Goal: Task Accomplishment & Management: Manage account settings

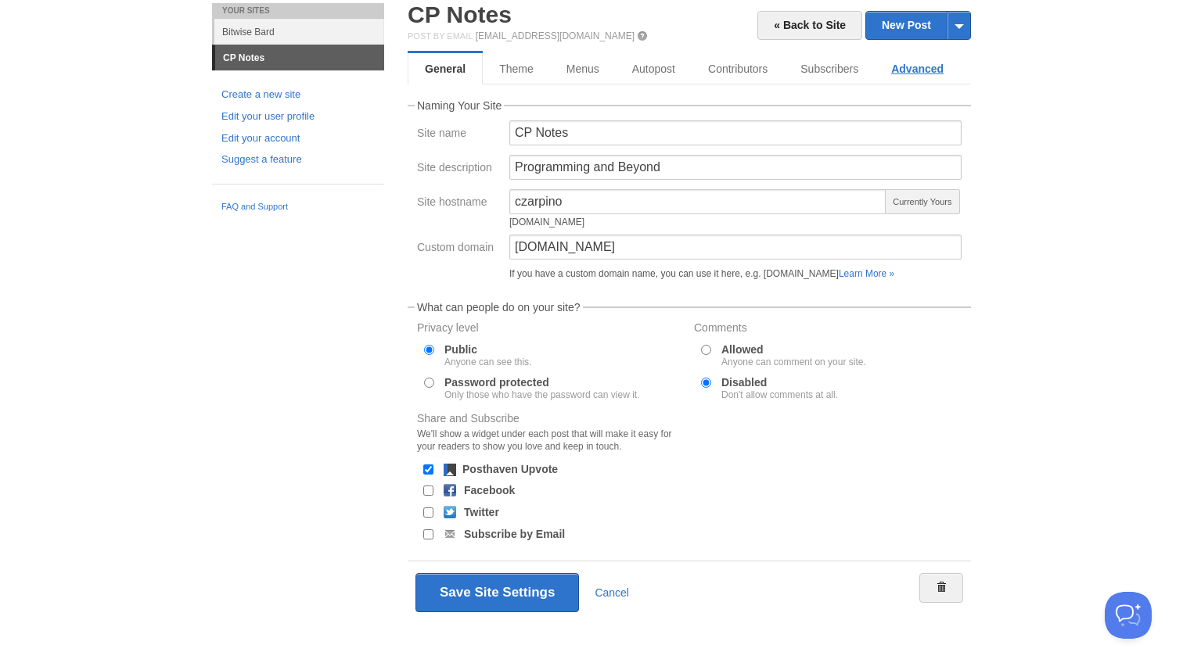
click at [898, 67] on link "Advanced" at bounding box center [917, 68] width 85 height 31
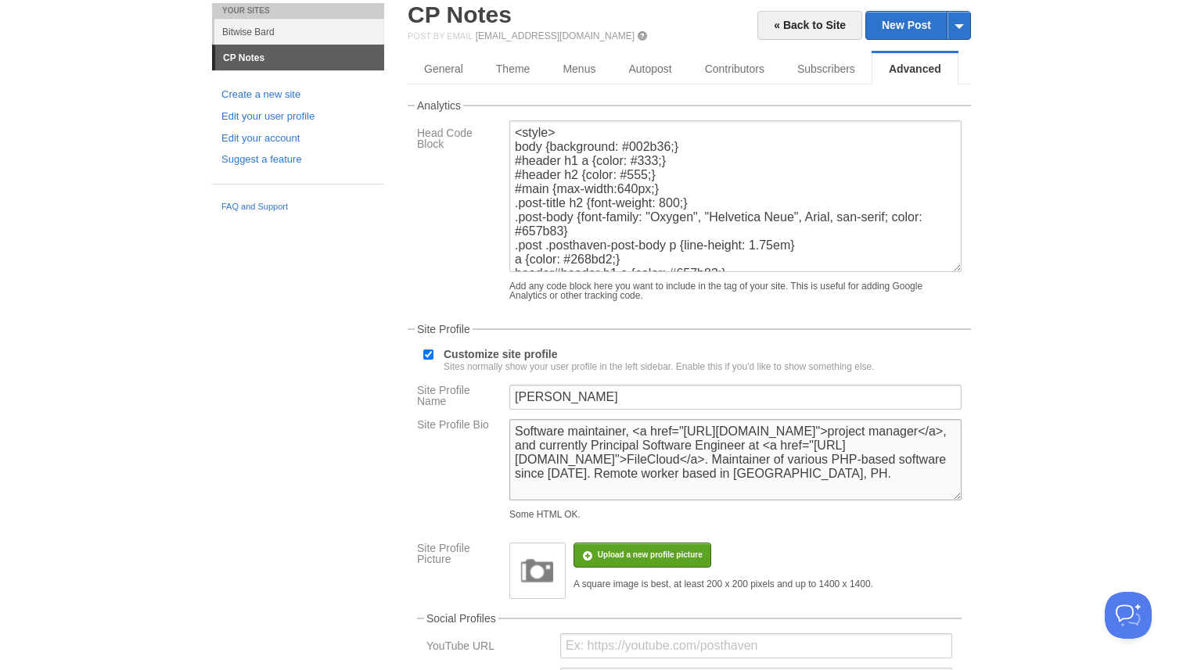
click at [627, 445] on textarea "Software maintainer, <a href="[URL][DOMAIN_NAME]">project manager</a>, and curr…" at bounding box center [735, 459] width 452 height 81
click at [668, 461] on textarea "Software maintainer, <a href="[URL][DOMAIN_NAME]">project manager</a>, and curr…" at bounding box center [735, 459] width 452 height 81
click at [821, 488] on textarea "Software maintainer, <a href="[URL][DOMAIN_NAME]">project manager</a>, and curr…" at bounding box center [735, 459] width 452 height 81
click at [519, 442] on textarea "Software maintainer, <a href="[URL][DOMAIN_NAME]">project manager</a>, and curr…" at bounding box center [735, 459] width 452 height 81
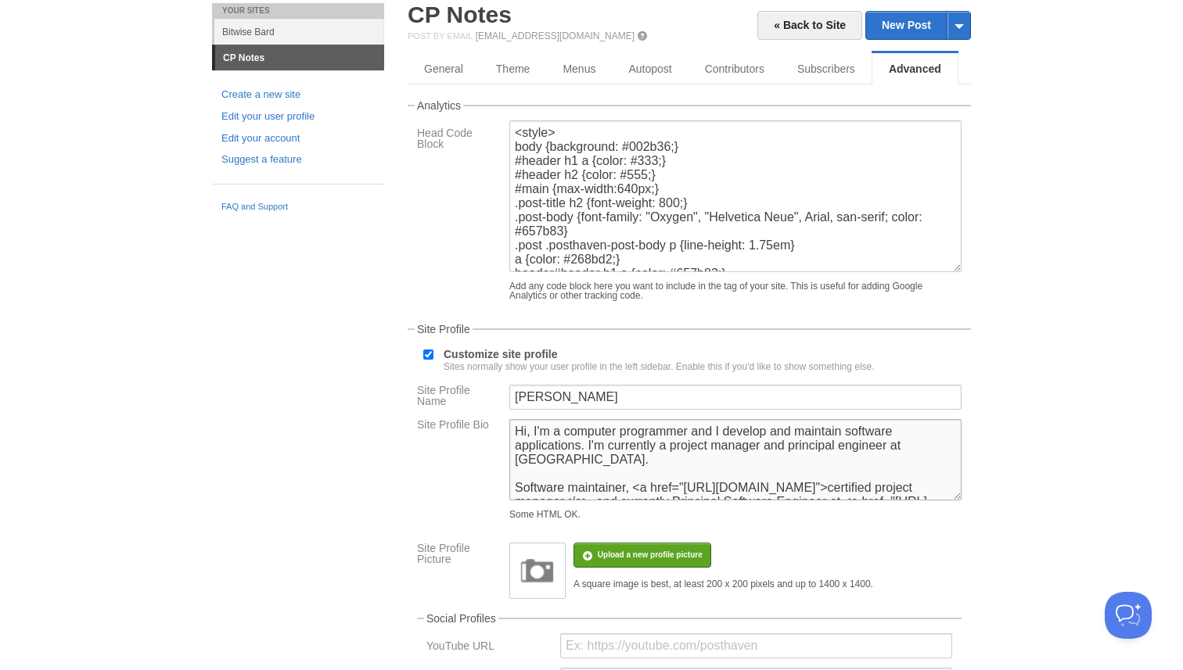
click at [703, 462] on textarea "Software maintainer, <a href="[URL][DOMAIN_NAME]">project manager</a>, and curr…" at bounding box center [735, 459] width 452 height 81
type textarea "Hi, I'm a computer programmer and I develop and maintain software applications.…"
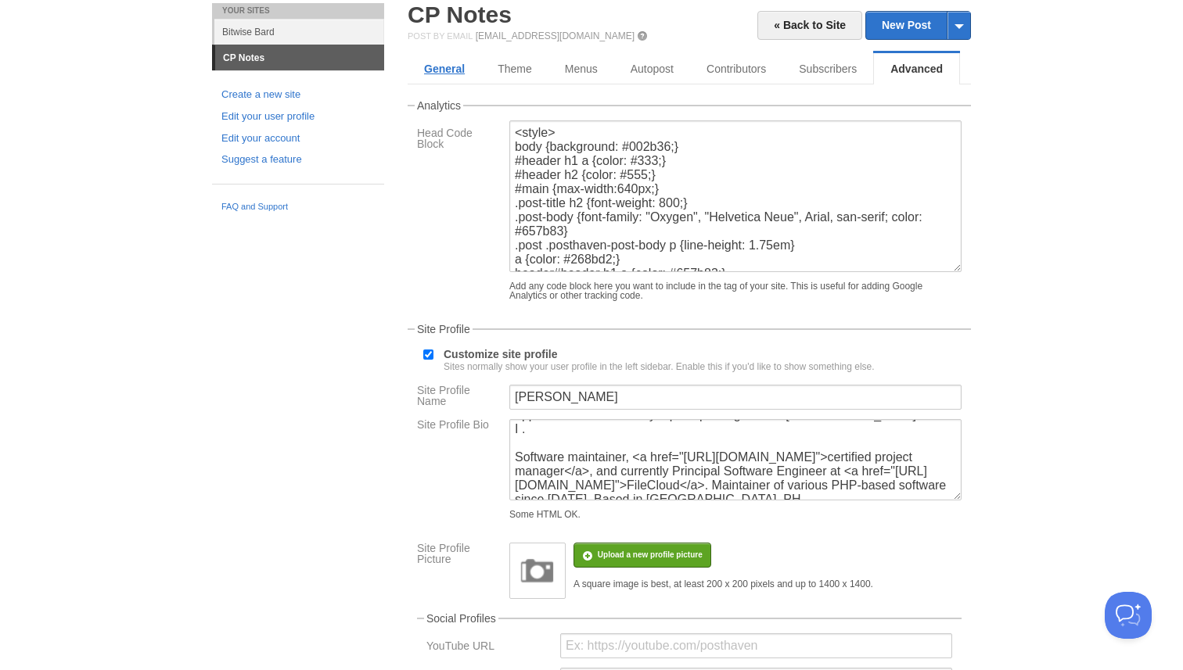
click at [458, 81] on link "General" at bounding box center [445, 68] width 74 height 31
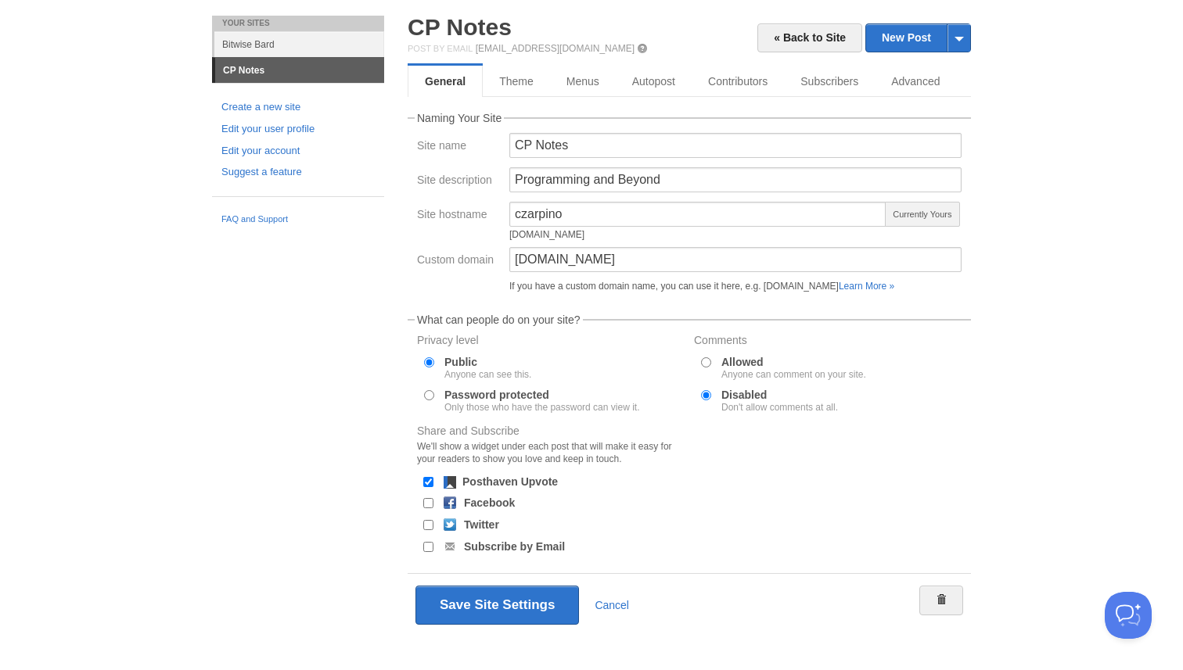
scroll to position [56, 0]
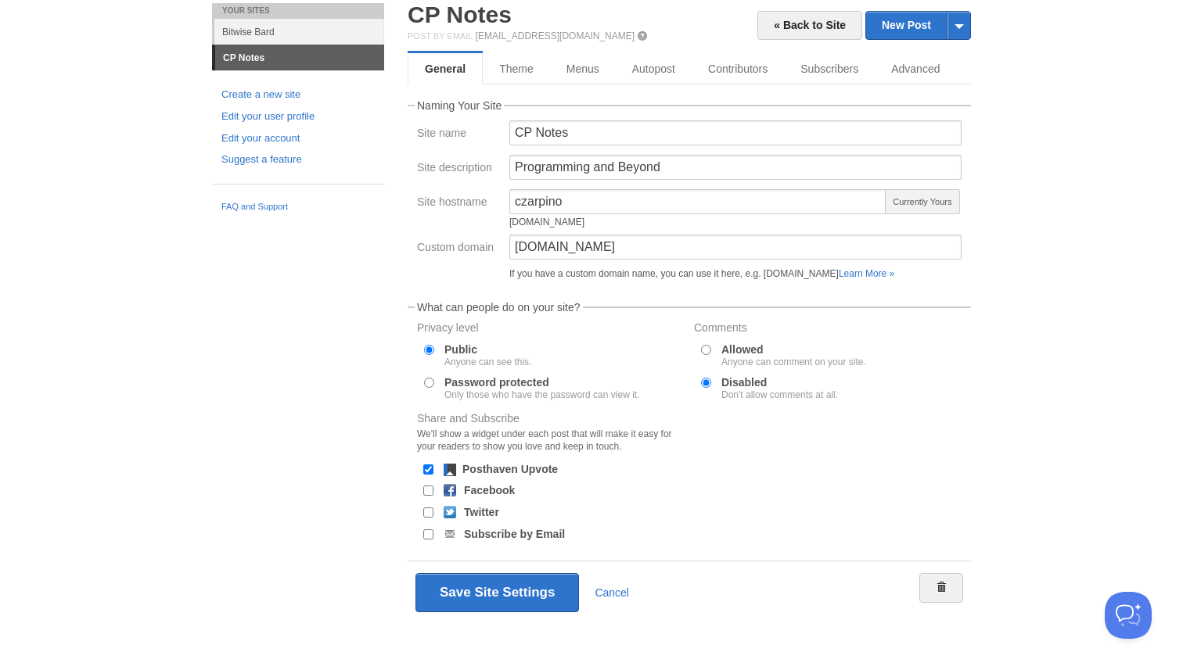
click at [218, 432] on div "Your Sites Bitwise [PERSON_NAME] Notes Create a new site Edit your user profile…" at bounding box center [591, 336] width 782 height 667
